Goal: Information Seeking & Learning: Understand process/instructions

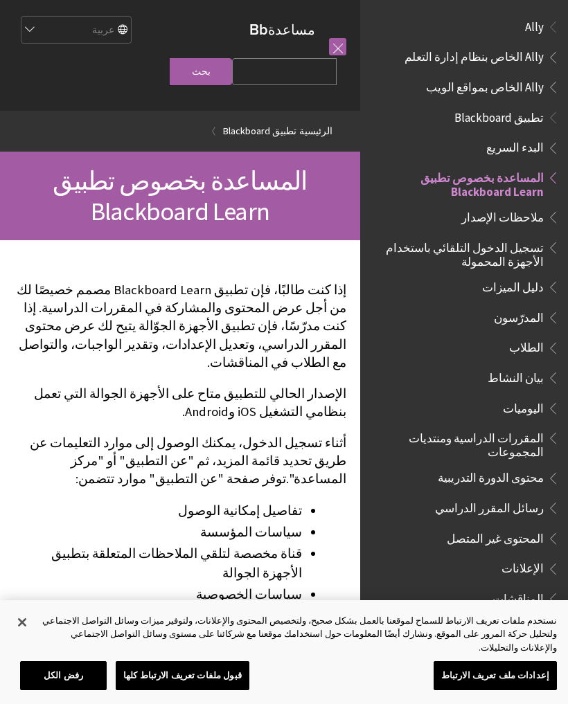
scroll to position [143, 0]
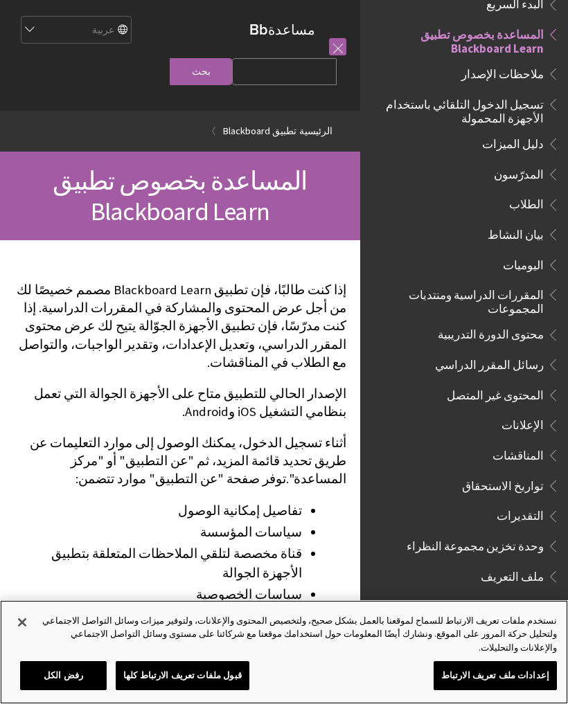
click at [189, 673] on button "قبول ملفات تعريف الارتباط كلها" at bounding box center [183, 675] width 134 height 29
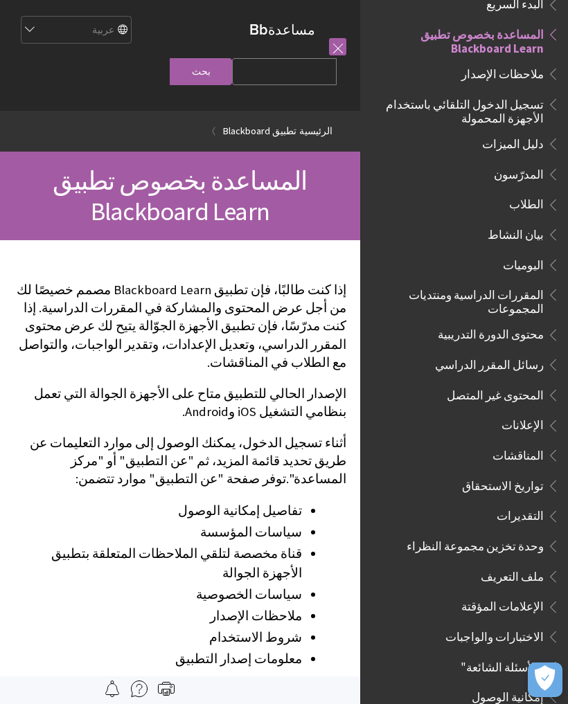
click at [493, 107] on span "تسجيل الدخول التلقائي باستخدام الأجهزة المحمولة" at bounding box center [460, 109] width 167 height 33
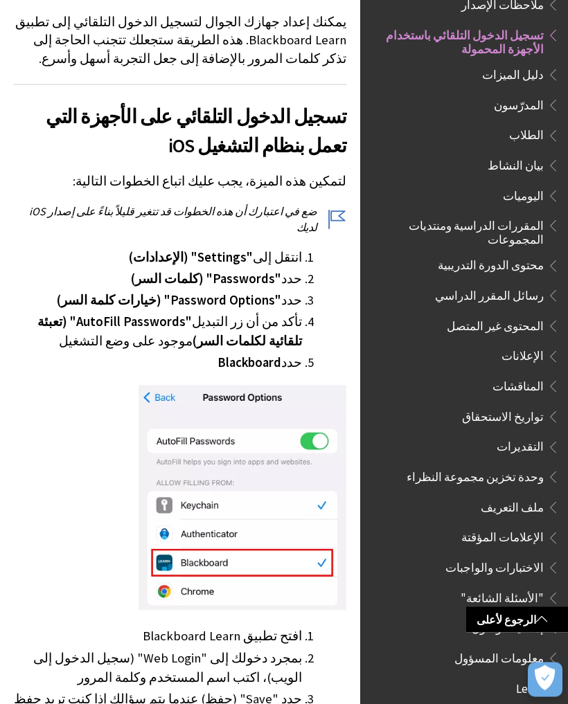
scroll to position [299, 0]
